Goal: Find contact information: Find contact information

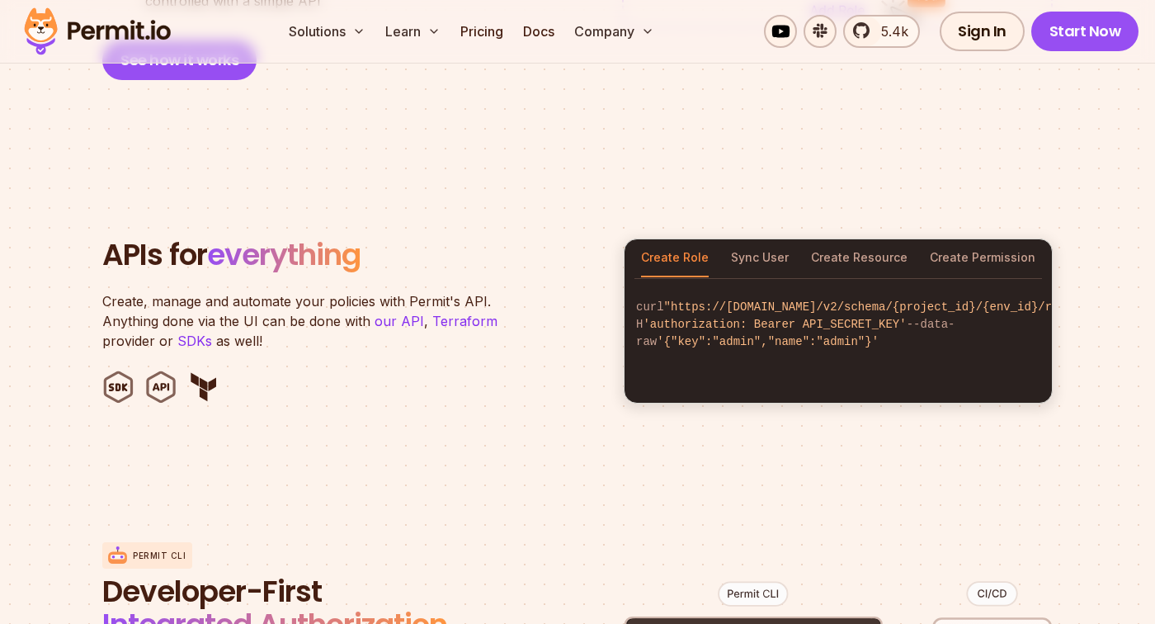
scroll to position [1529, 0]
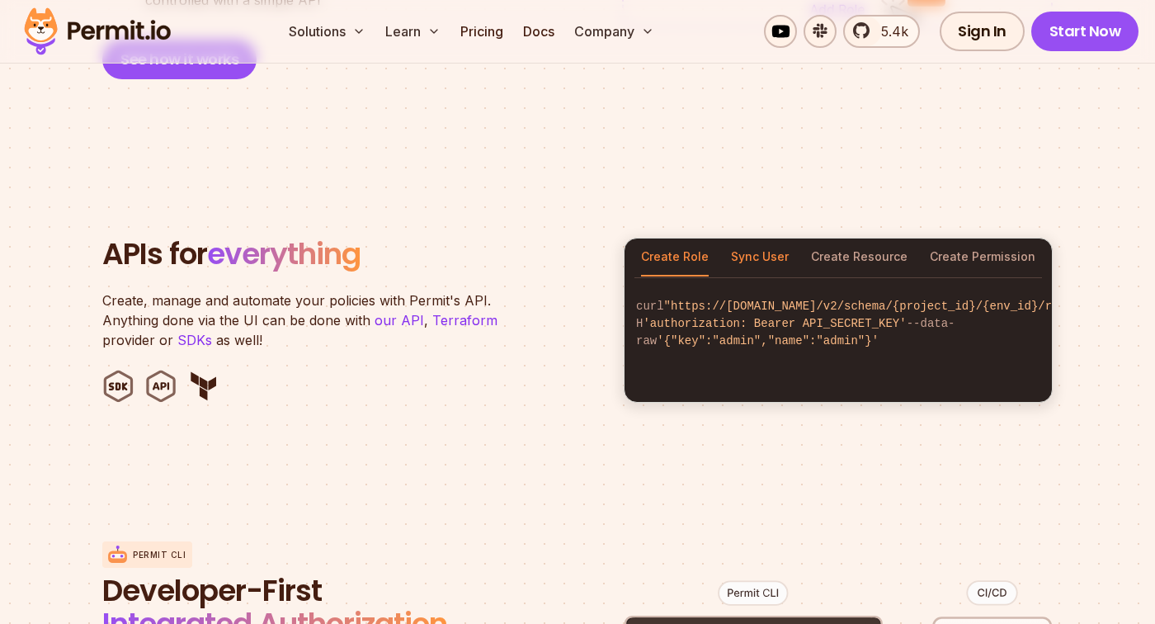
click at [781, 239] on button "Sync User" at bounding box center [760, 258] width 58 height 38
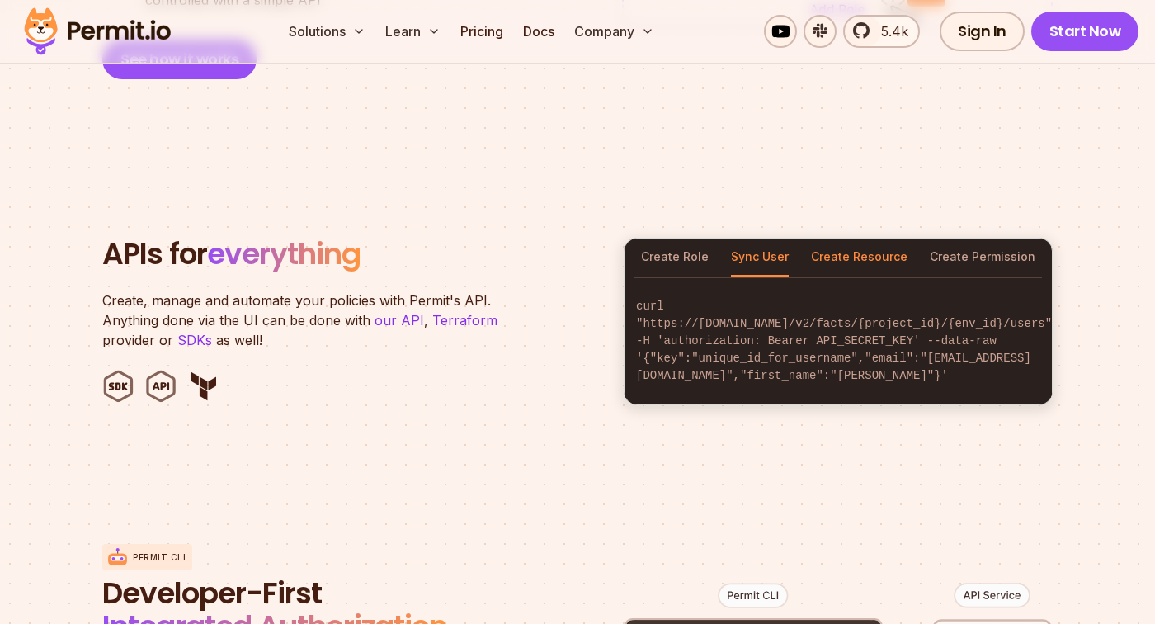
click at [865, 248] on button "Create Resource" at bounding box center [859, 258] width 97 height 38
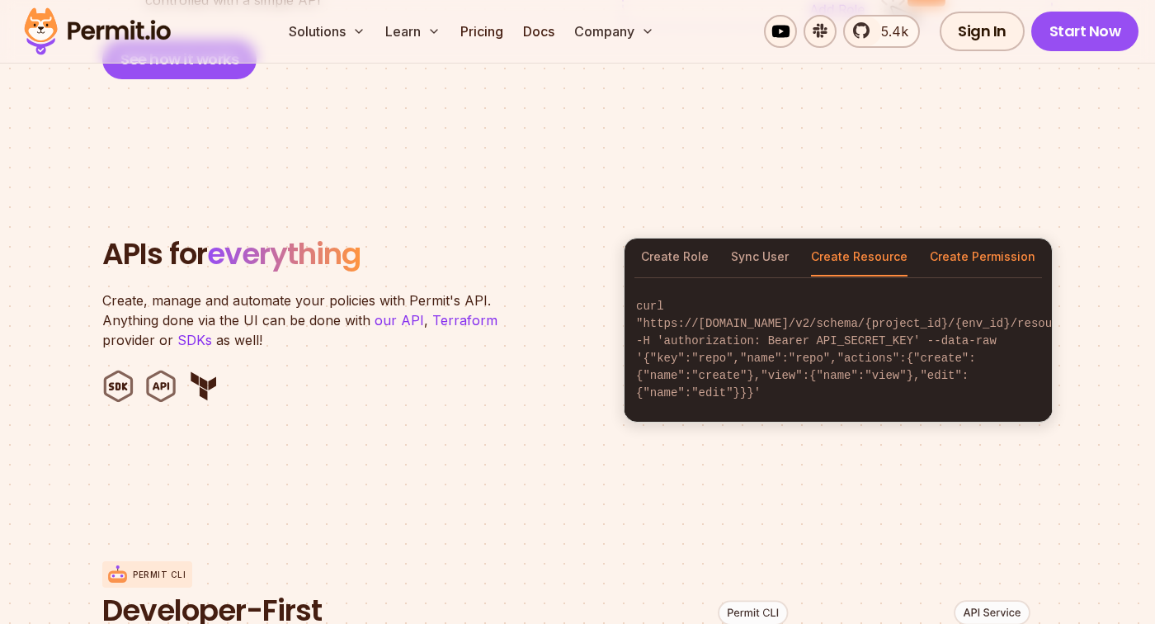
click at [983, 239] on button "Create Permission" at bounding box center [983, 258] width 106 height 38
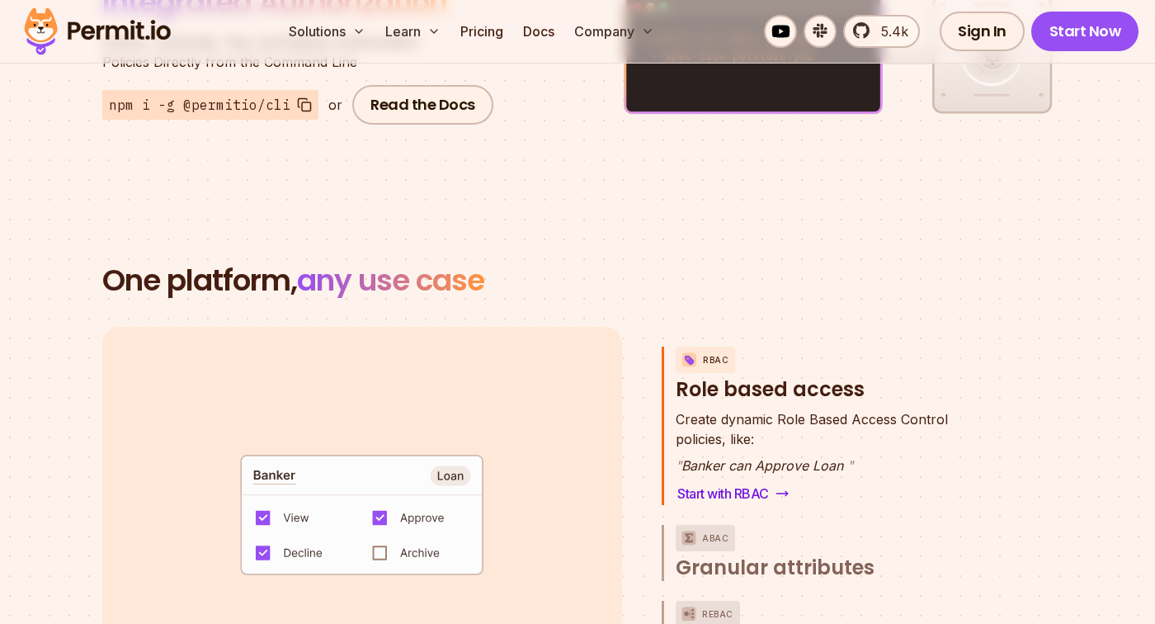
scroll to position [2160, 0]
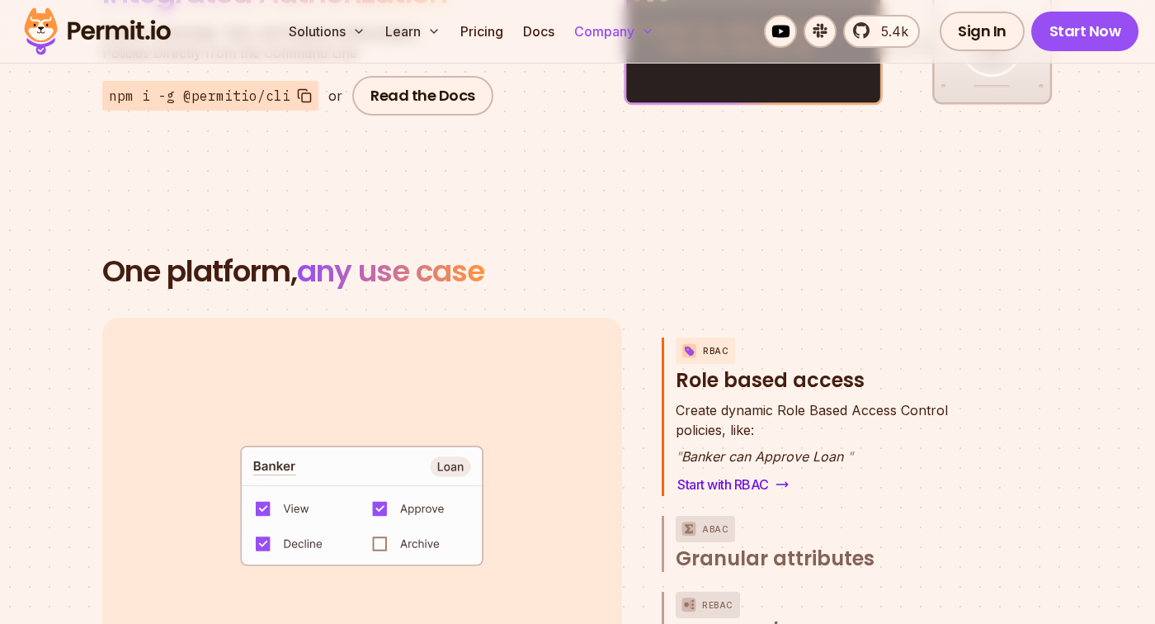
click at [645, 30] on icon at bounding box center [647, 31] width 13 height 13
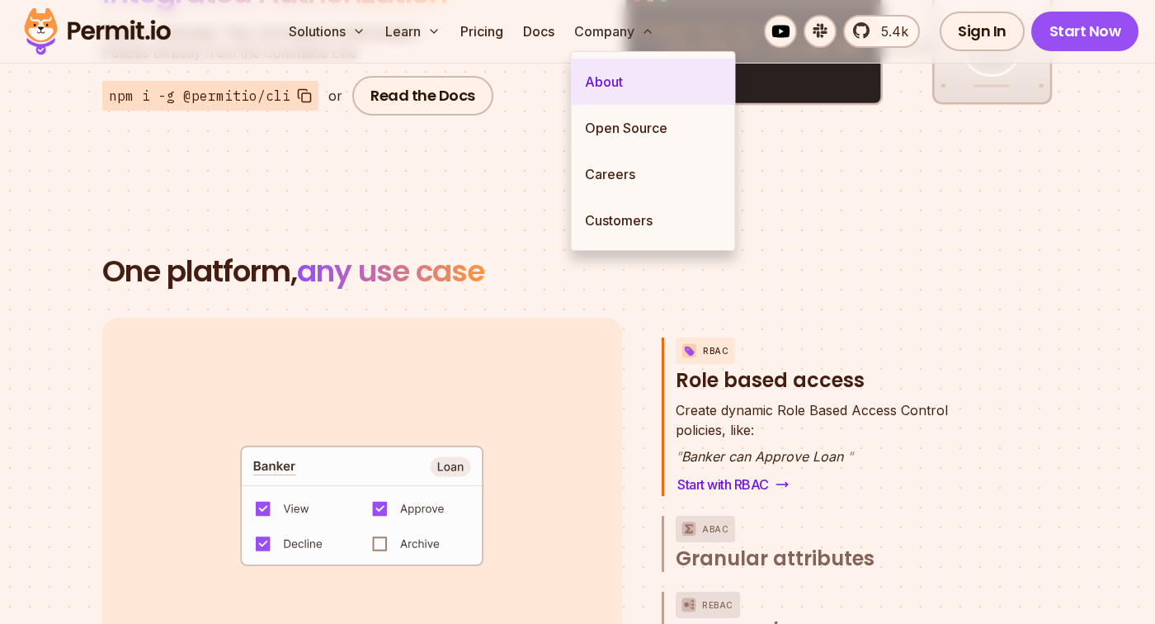
click at [631, 78] on link "About" at bounding box center [653, 82] width 163 height 46
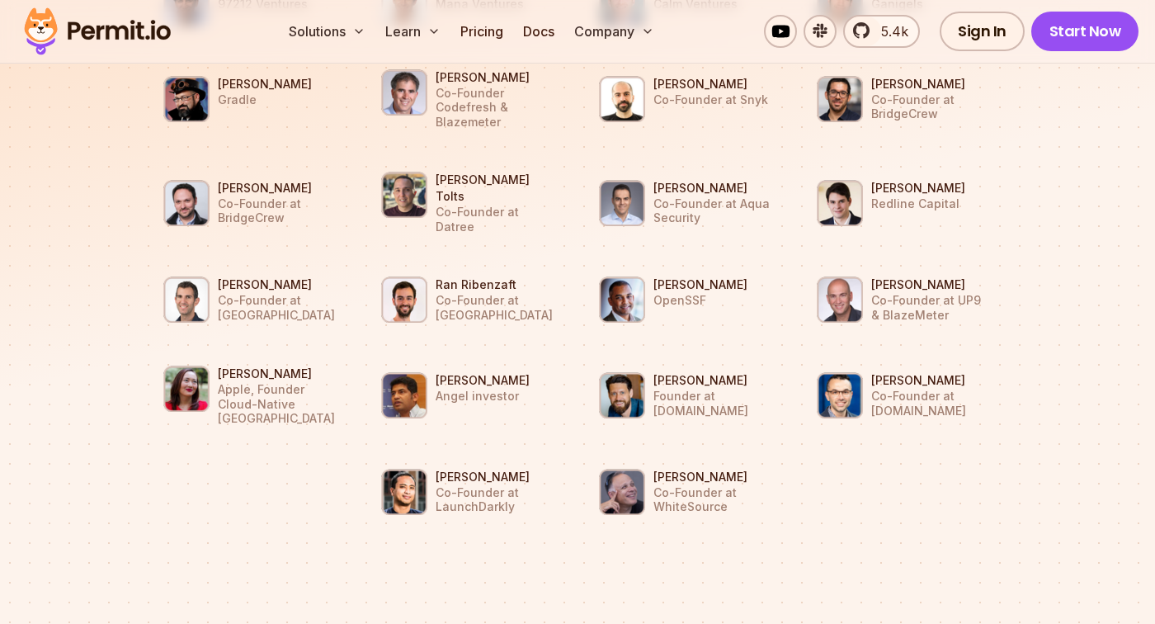
scroll to position [1844, 0]
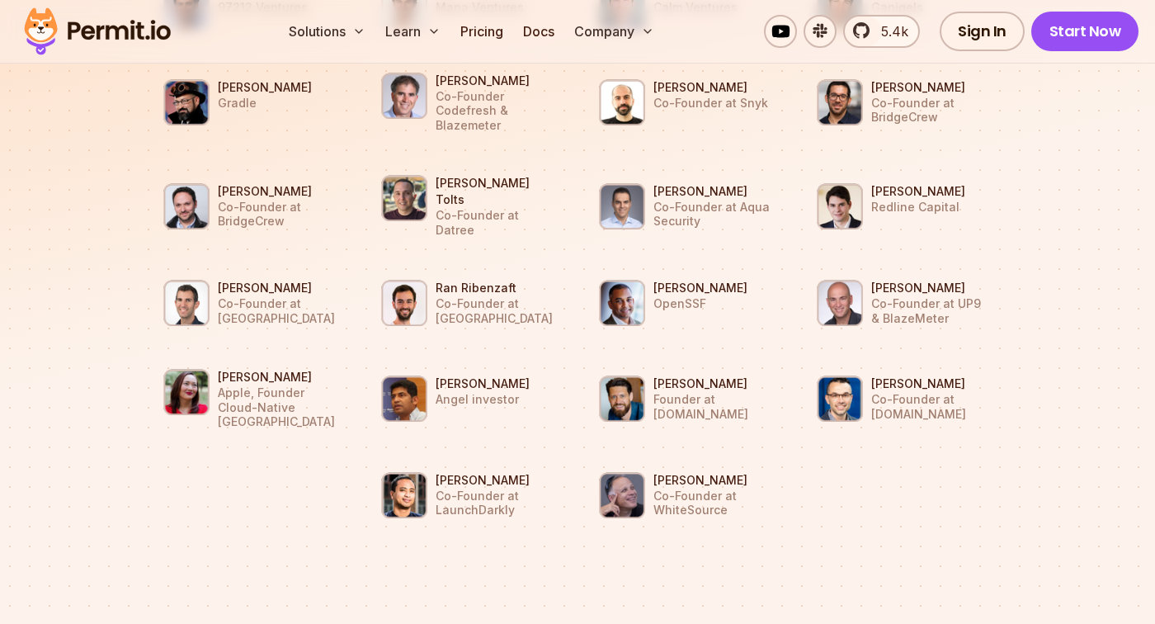
click at [899, 183] on h3 "[PERSON_NAME]" at bounding box center [918, 191] width 94 height 17
click at [838, 186] on img at bounding box center [840, 206] width 46 height 46
click at [976, 185] on li "[PERSON_NAME] Redline Capital" at bounding box center [904, 206] width 198 height 69
click at [923, 200] on p "Redline Capital" at bounding box center [918, 207] width 94 height 15
click at [988, 172] on li "[PERSON_NAME] Redline Capital" at bounding box center [904, 206] width 198 height 69
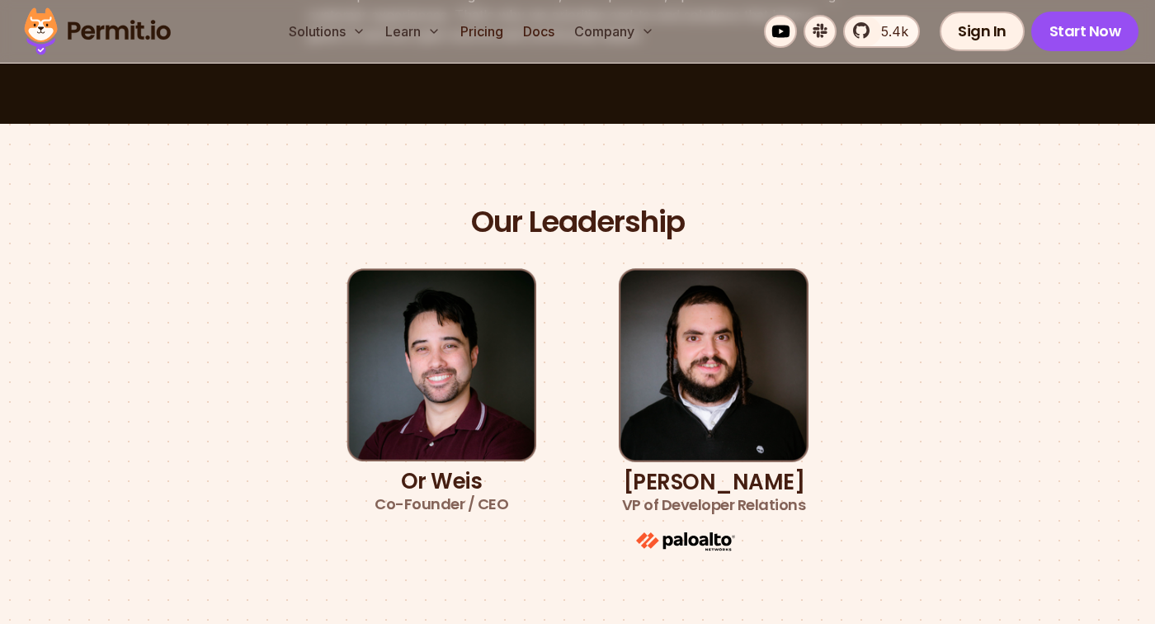
scroll to position [803, 0]
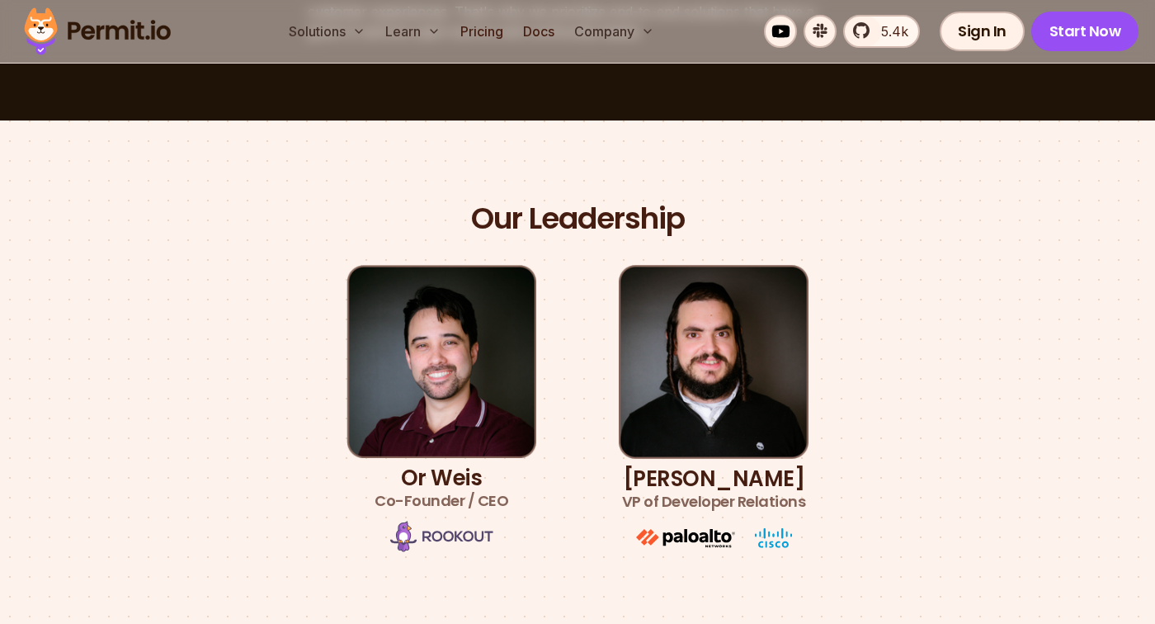
click at [721, 420] on img at bounding box center [714, 362] width 190 height 194
click at [739, 486] on h3 "[PERSON_NAME] VP of Developer Relations" at bounding box center [714, 490] width 184 height 46
click at [875, 445] on div "Our Leadership Or [PERSON_NAME] Co-Founder / CEO [PERSON_NAME] VP of Developer …" at bounding box center [578, 377] width 1122 height 355
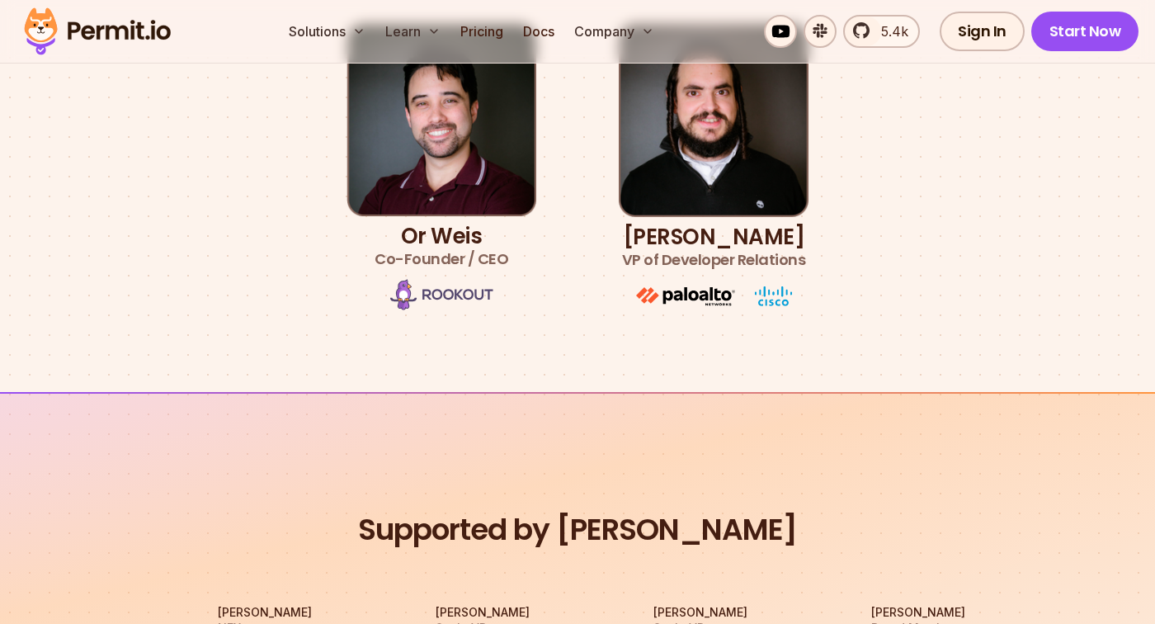
scroll to position [1036, 0]
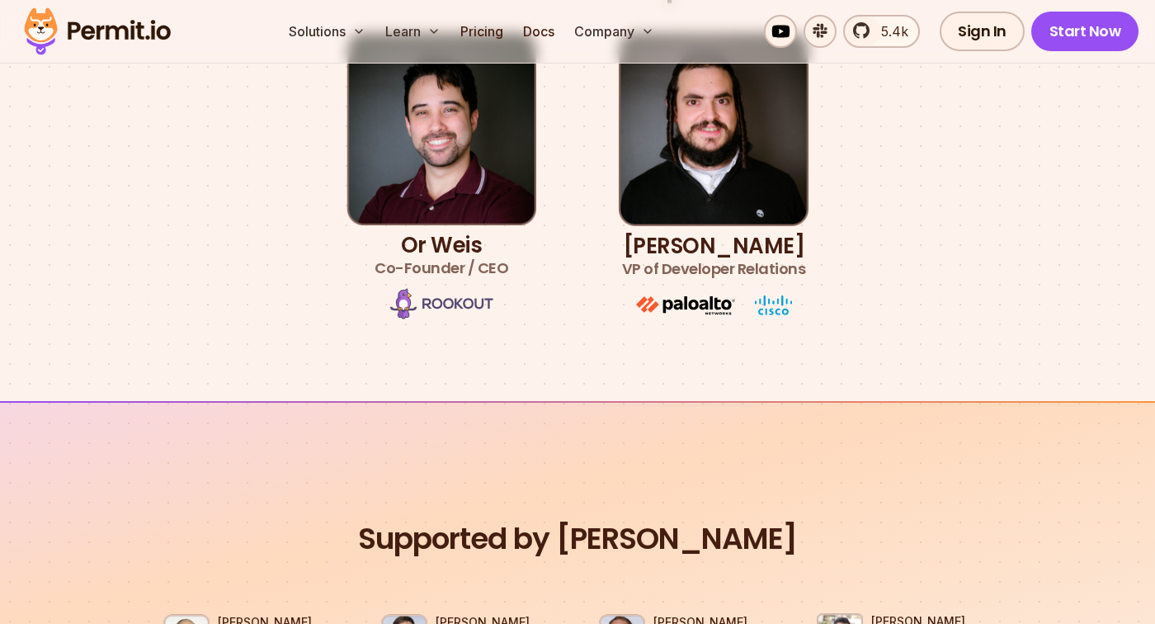
copy h3 "[PERSON_NAME]"
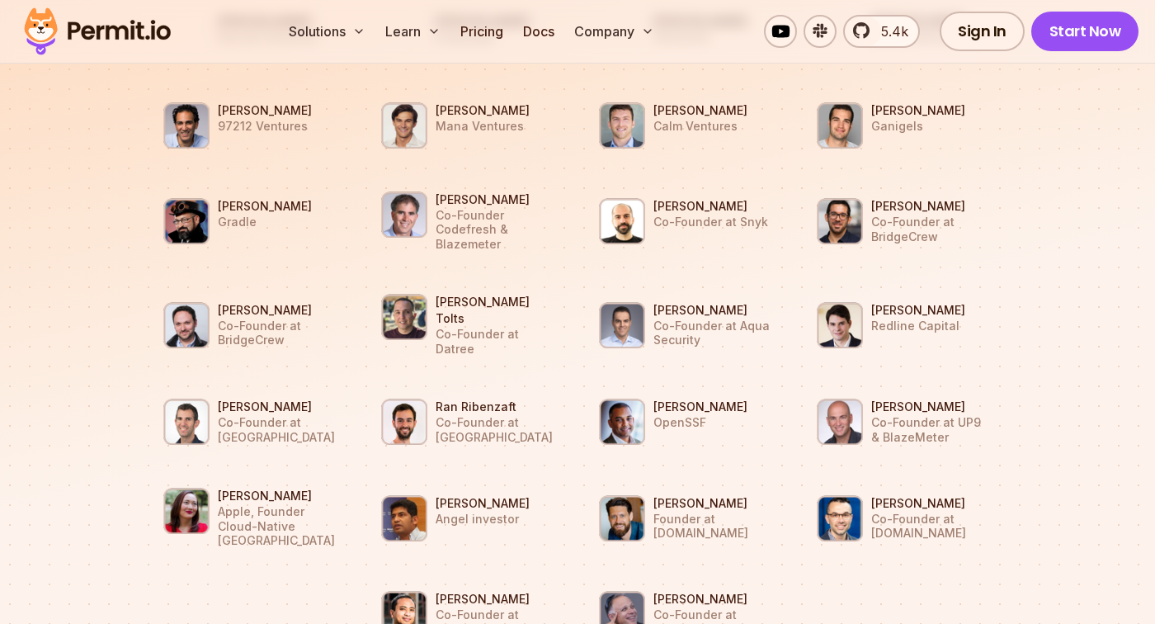
scroll to position [1715, 0]
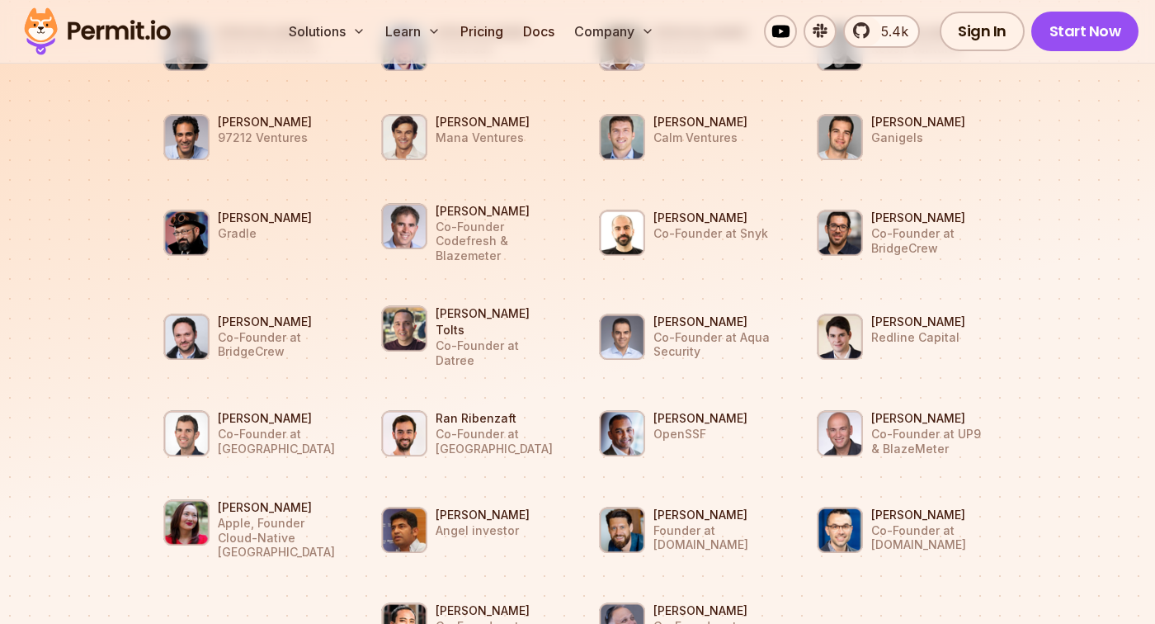
click at [180, 213] on img at bounding box center [186, 233] width 46 height 46
click at [188, 232] on img at bounding box center [186, 233] width 46 height 46
click at [215, 229] on li "[PERSON_NAME] Gradle" at bounding box center [251, 232] width 198 height 69
click at [239, 226] on p "Gradle" at bounding box center [265, 233] width 94 height 15
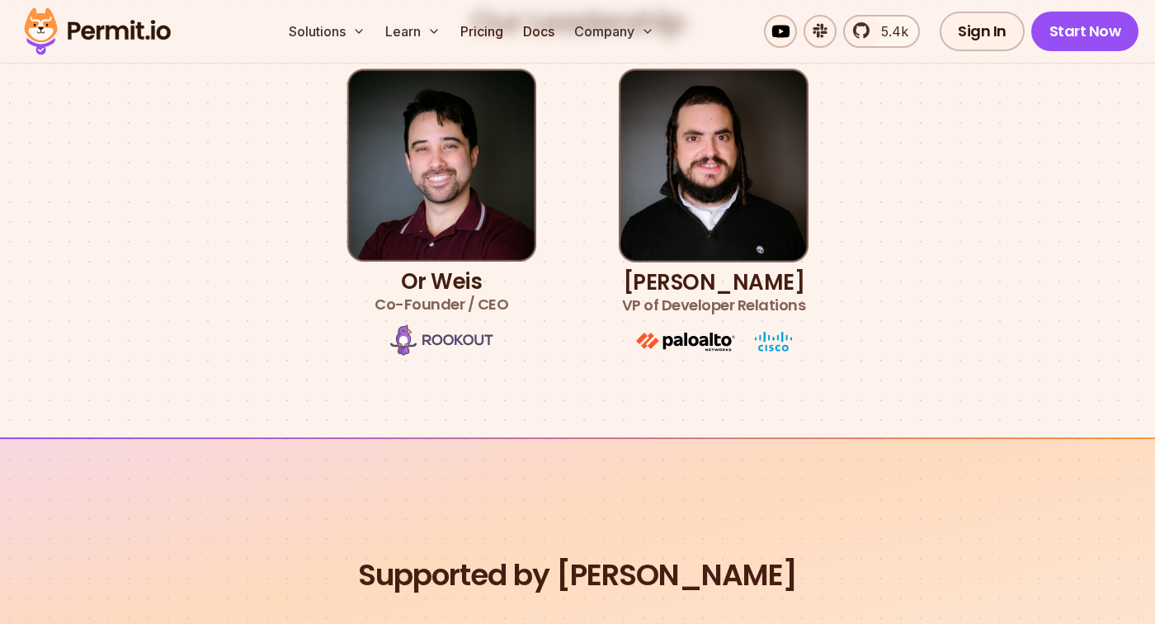
scroll to position [998, 0]
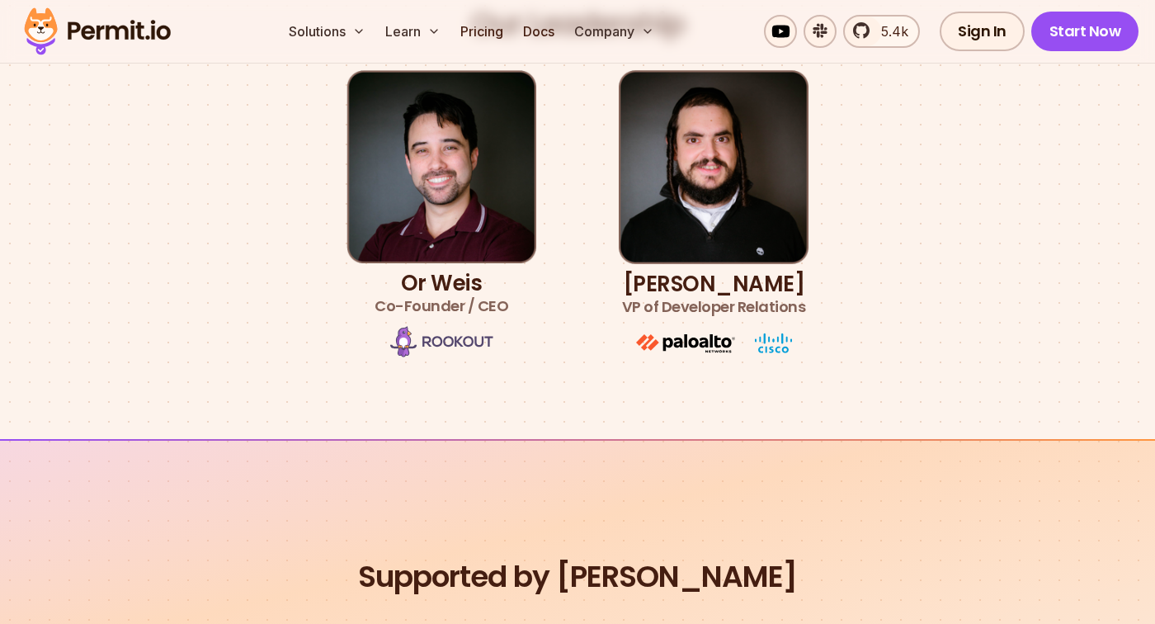
click at [734, 283] on h3 "[PERSON_NAME] VP of Developer Relations" at bounding box center [714, 295] width 184 height 46
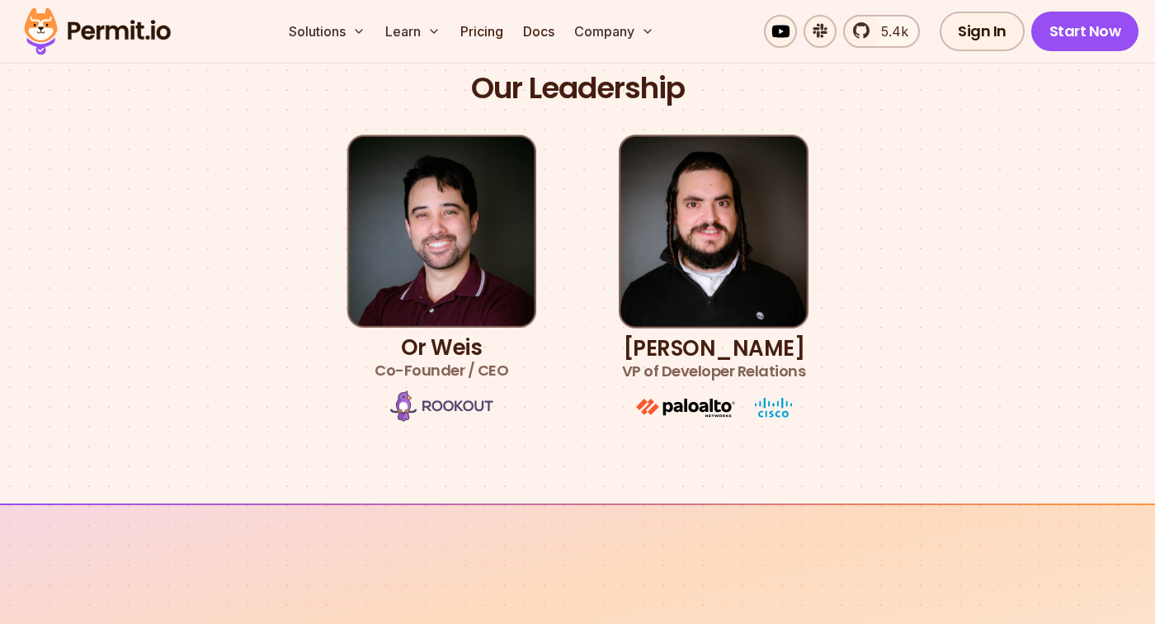
scroll to position [930, 0]
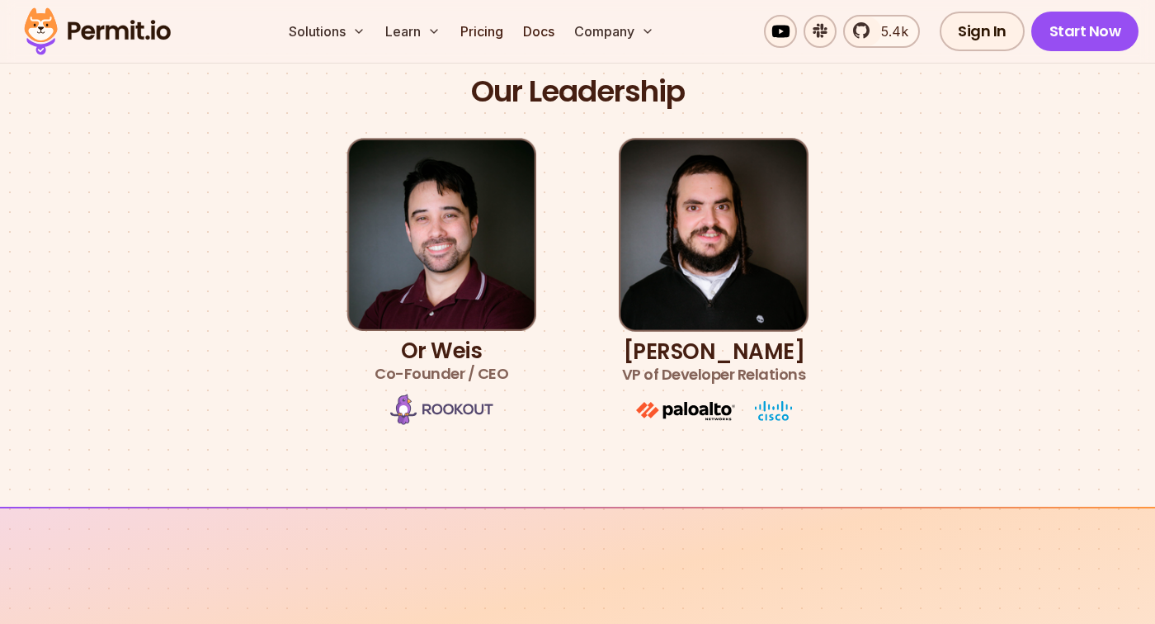
click at [692, 344] on h3 "[PERSON_NAME] VP of Developer Relations" at bounding box center [714, 363] width 184 height 46
